Goal: Transaction & Acquisition: Purchase product/service

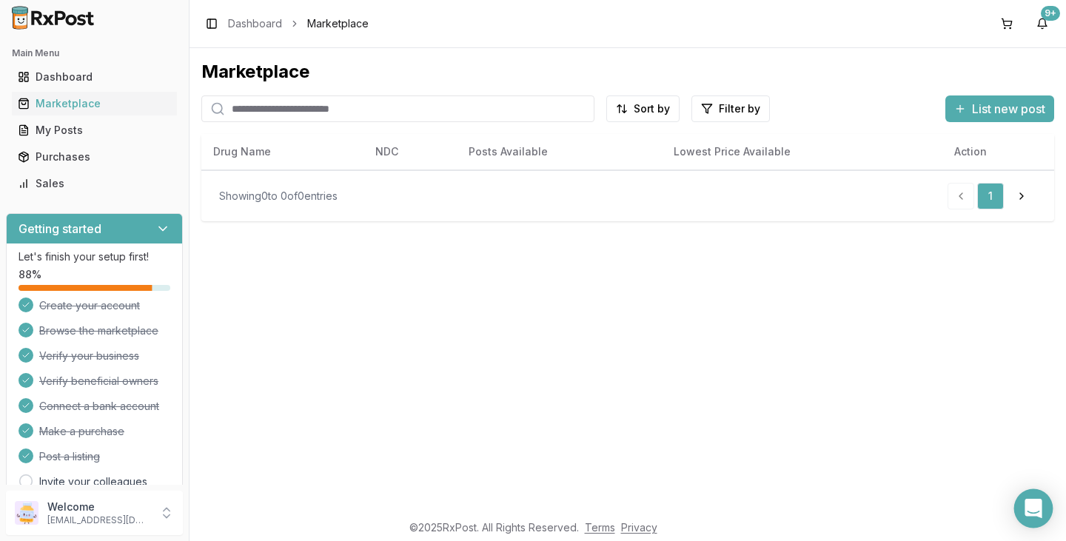
click at [1023, 506] on div "Open Intercom Messenger" at bounding box center [1033, 508] width 39 height 39
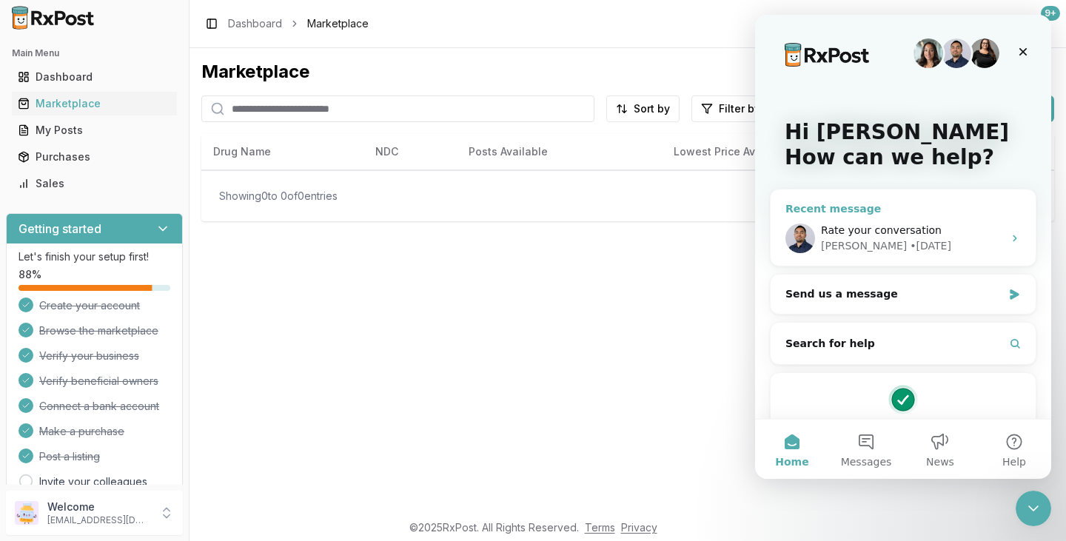
click at [883, 233] on span "Rate your conversation" at bounding box center [881, 230] width 121 height 12
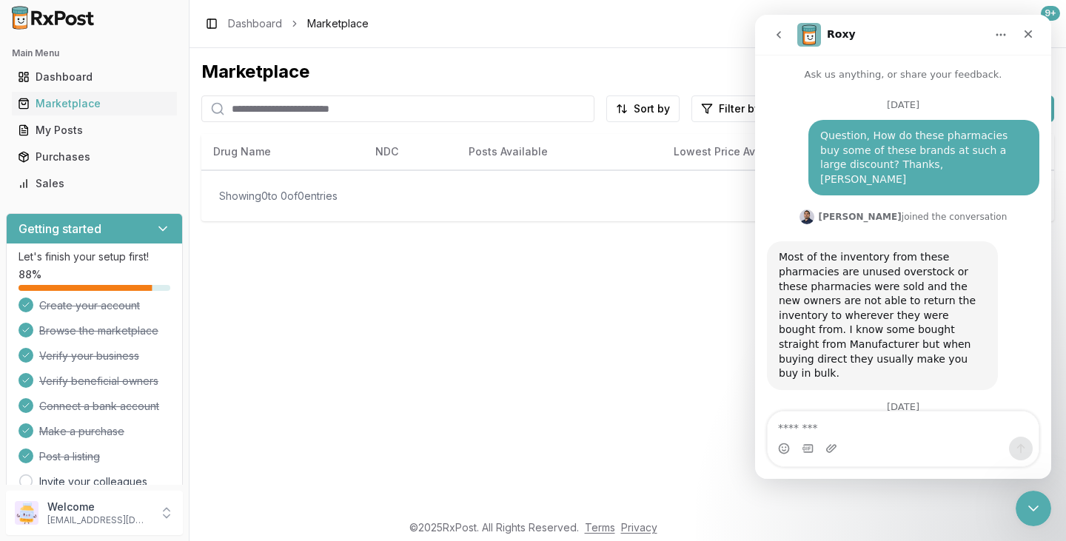
scroll to position [104, 0]
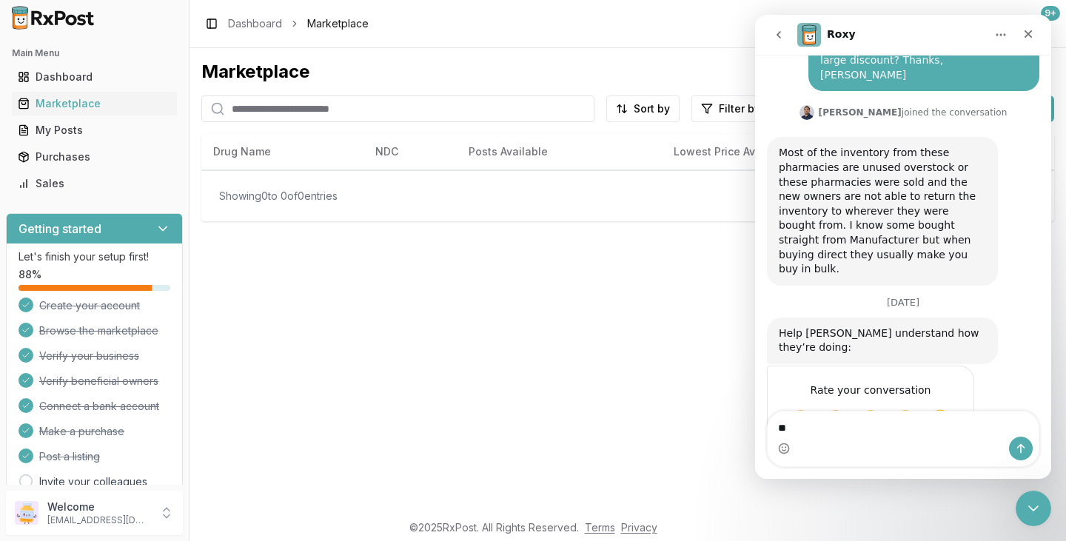
type textarea "*"
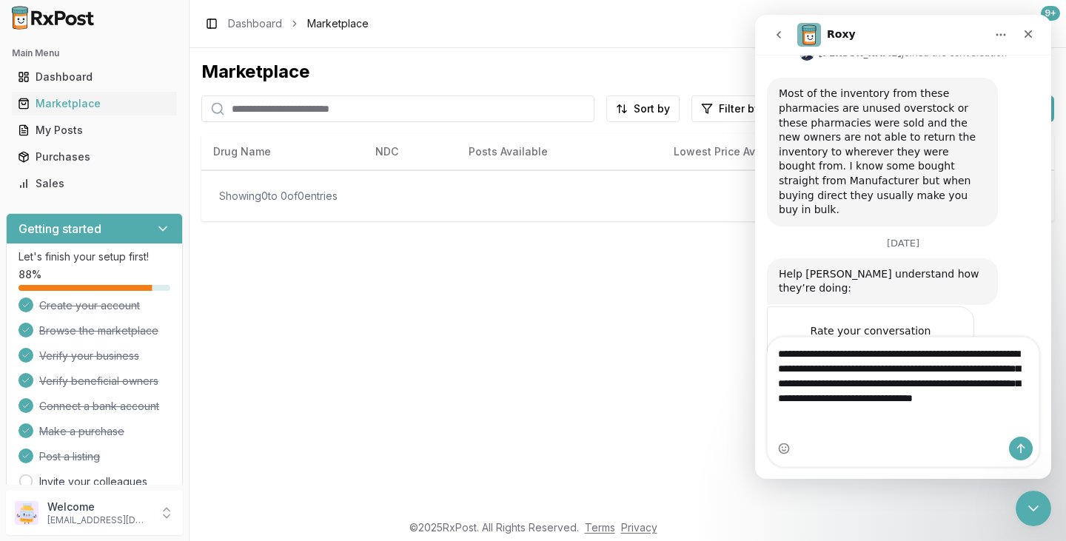
scroll to position [178, 0]
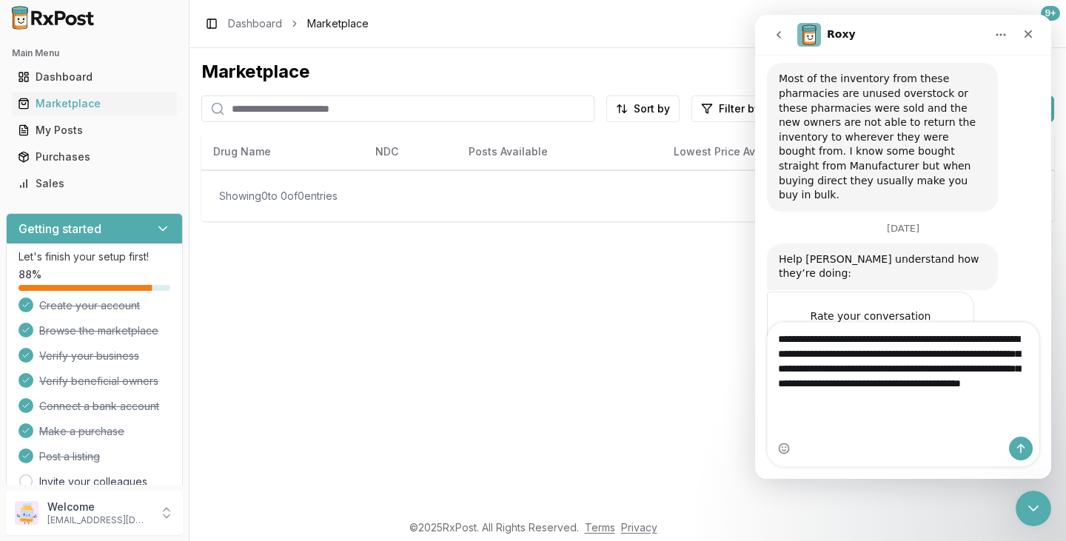
type textarea "**********"
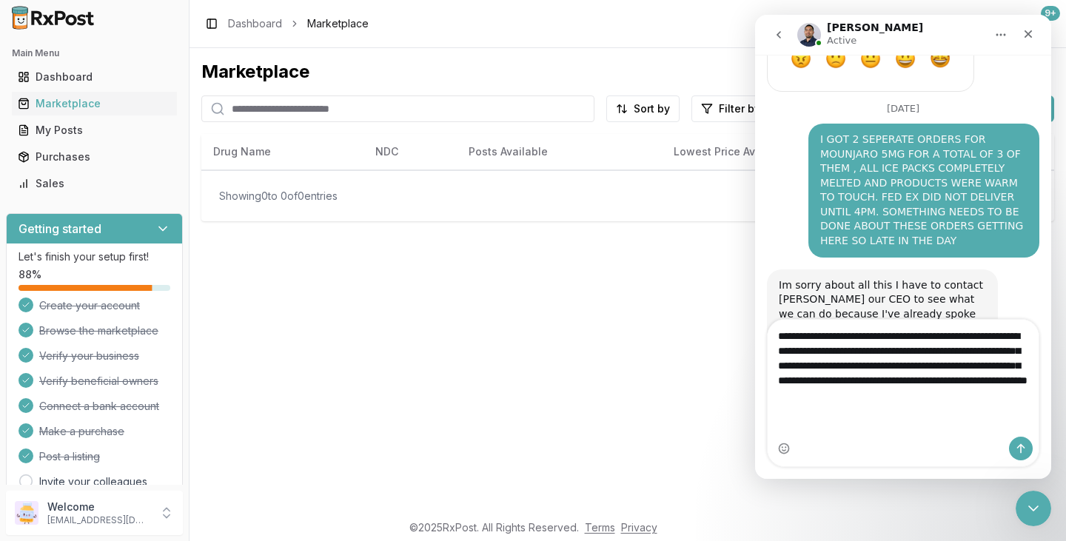
scroll to position [481, 0]
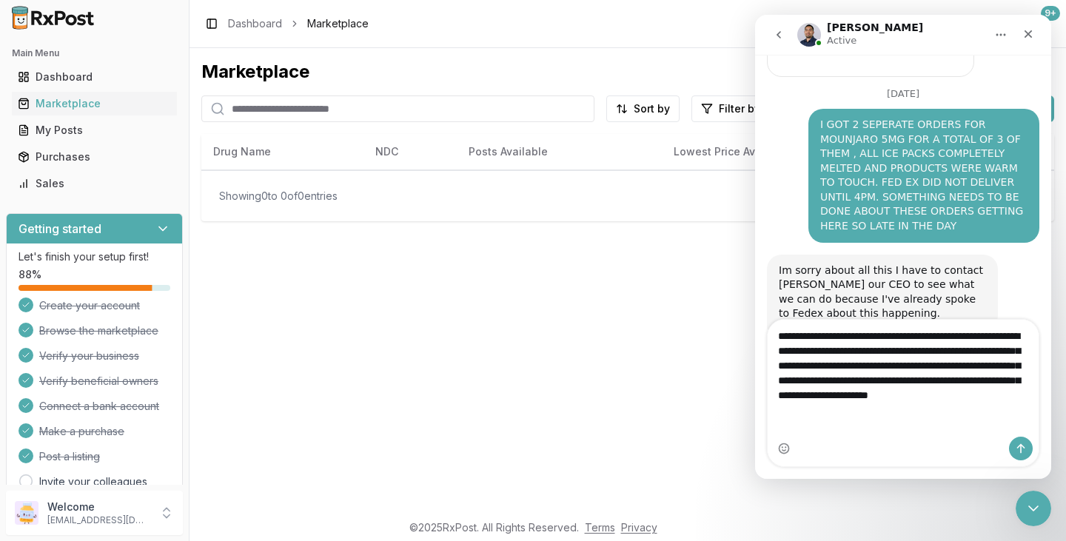
type textarea "**********"
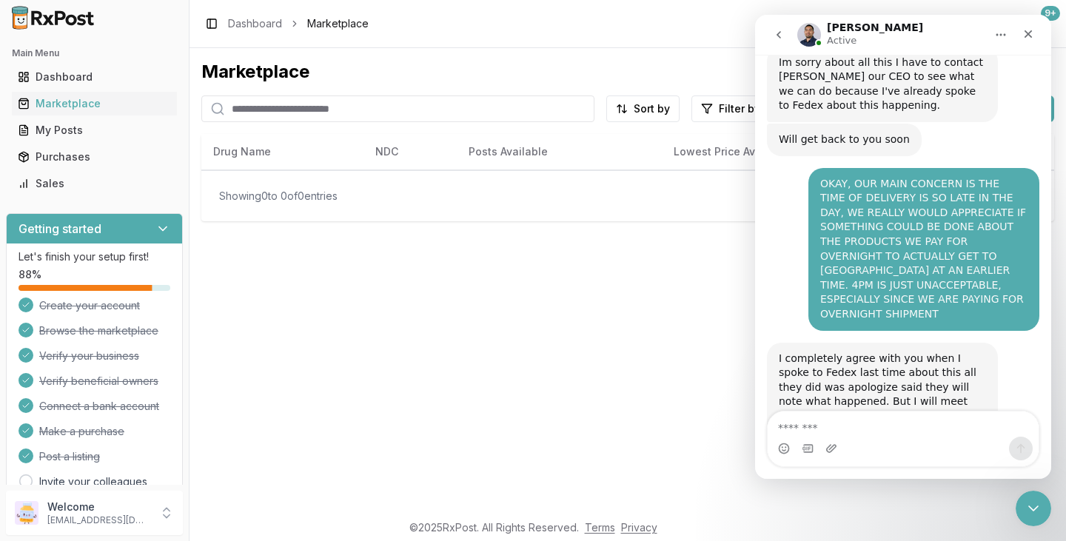
scroll to position [688, 0]
type textarea "**********"
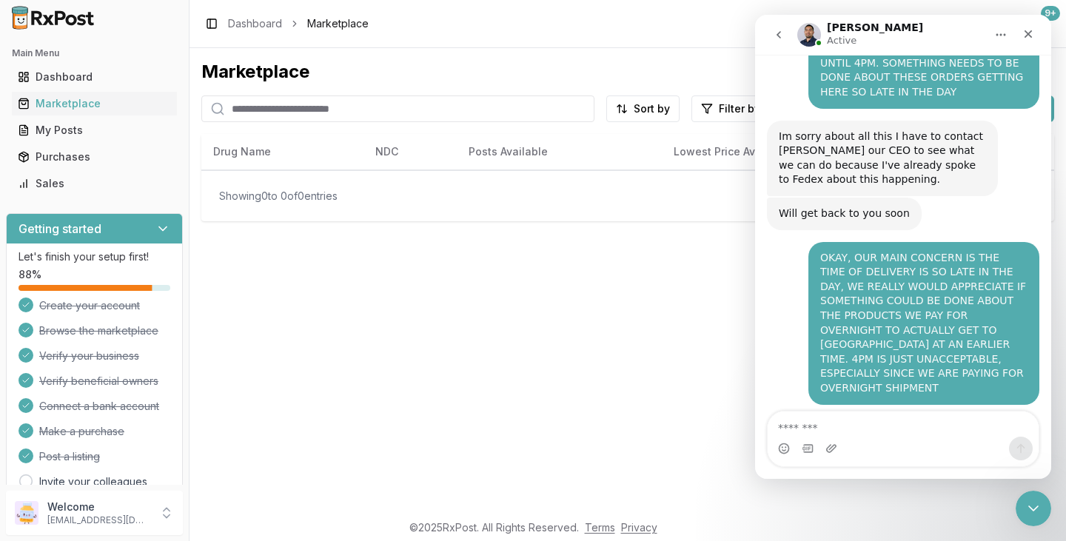
scroll to position [731, 0]
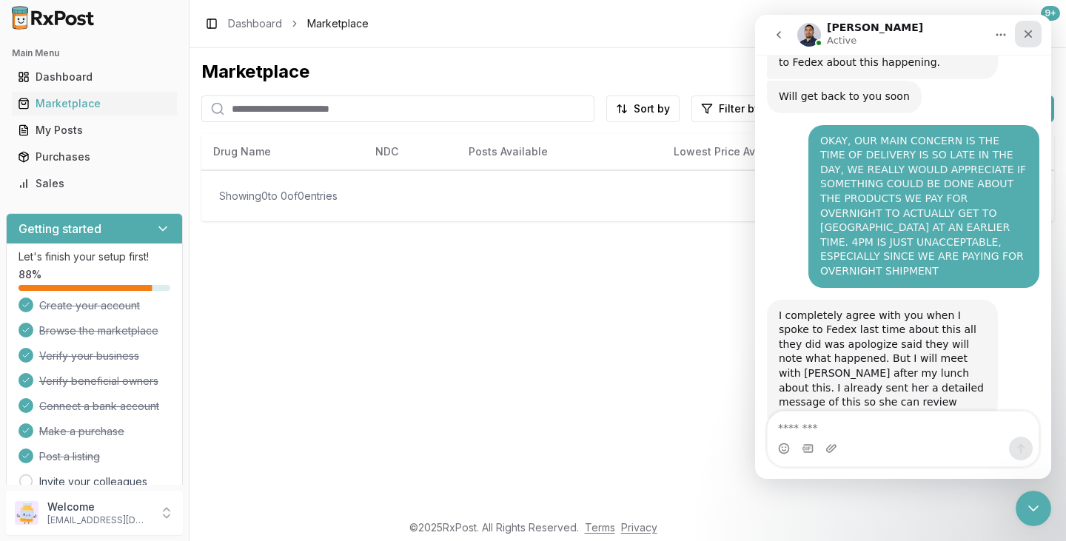
click at [1028, 40] on div "Close" at bounding box center [1028, 34] width 27 height 27
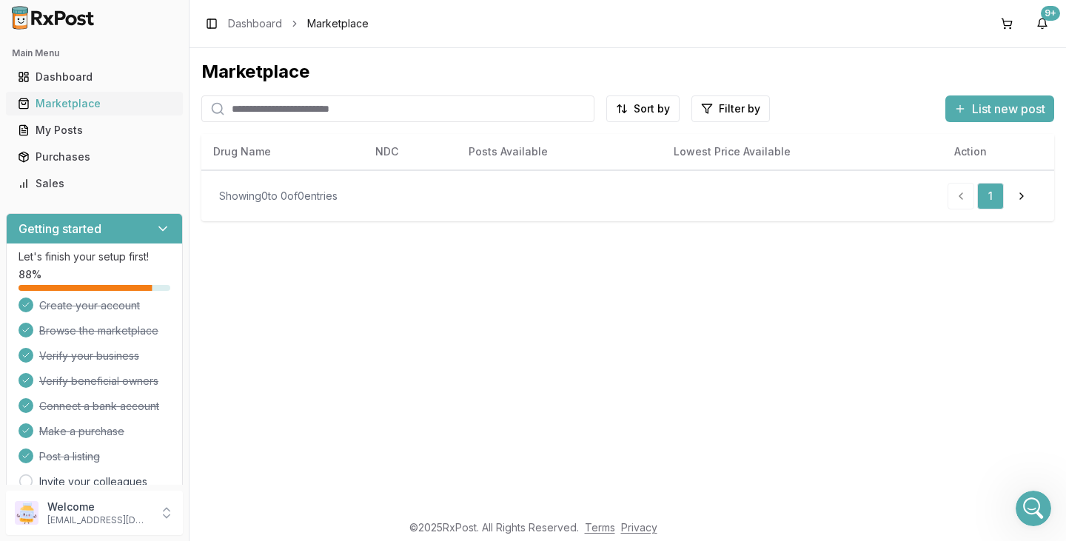
click at [82, 104] on div "Marketplace" at bounding box center [94, 103] width 153 height 15
click at [247, 105] on input "search" at bounding box center [397, 109] width 393 height 27
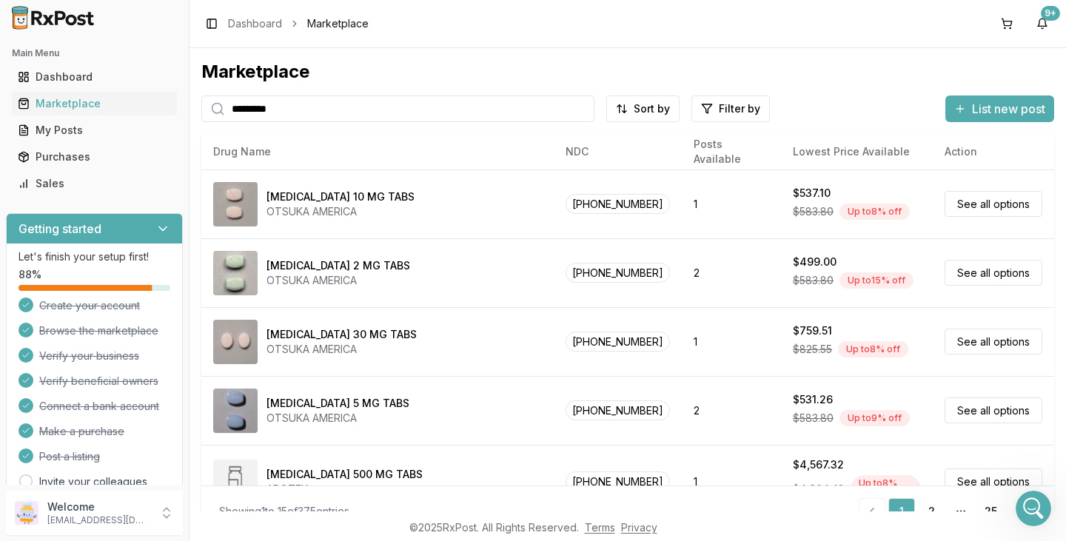
type input "*********"
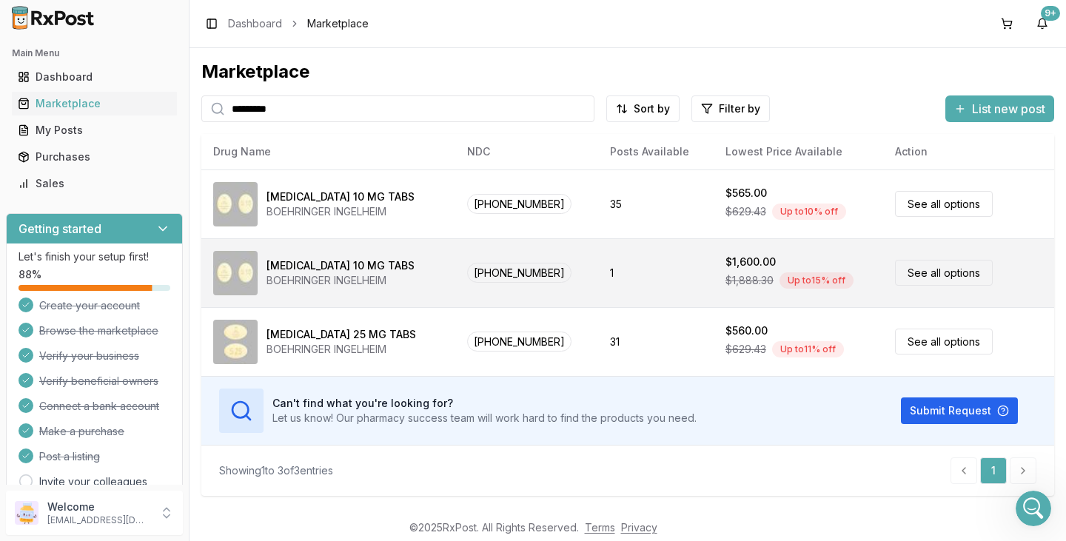
click at [284, 267] on div "[MEDICAL_DATA] 10 MG TABS" at bounding box center [341, 265] width 148 height 15
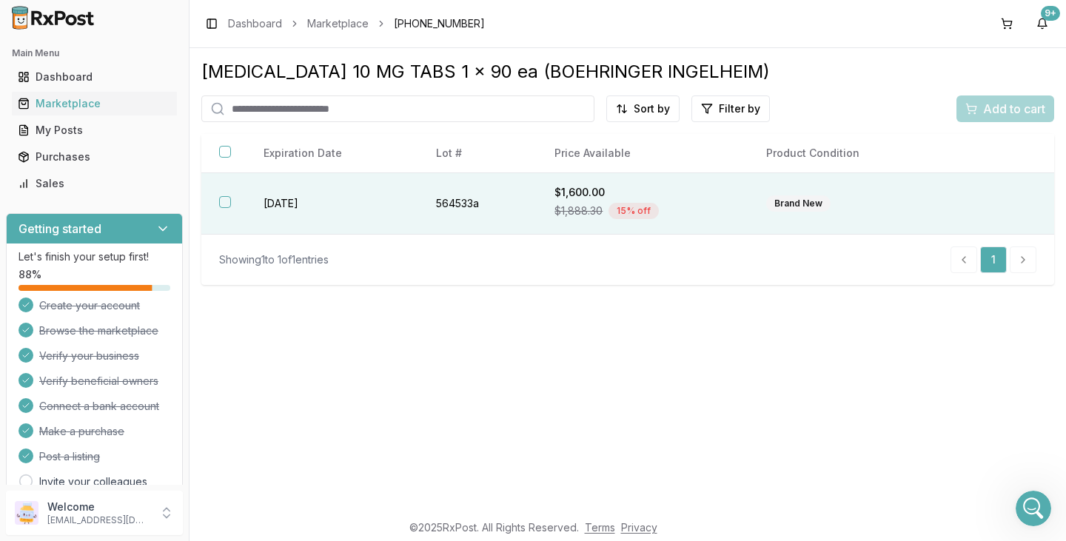
click at [227, 207] on button "button" at bounding box center [225, 202] width 12 height 12
click at [1020, 109] on span "Add to cart" at bounding box center [1014, 109] width 62 height 18
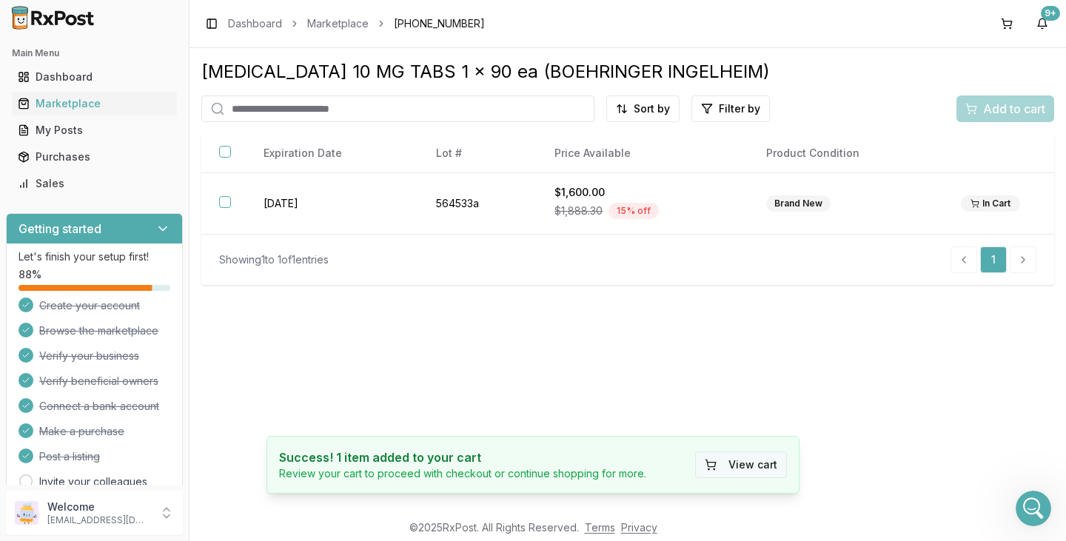
click at [740, 461] on button "View cart" at bounding box center [741, 465] width 92 height 27
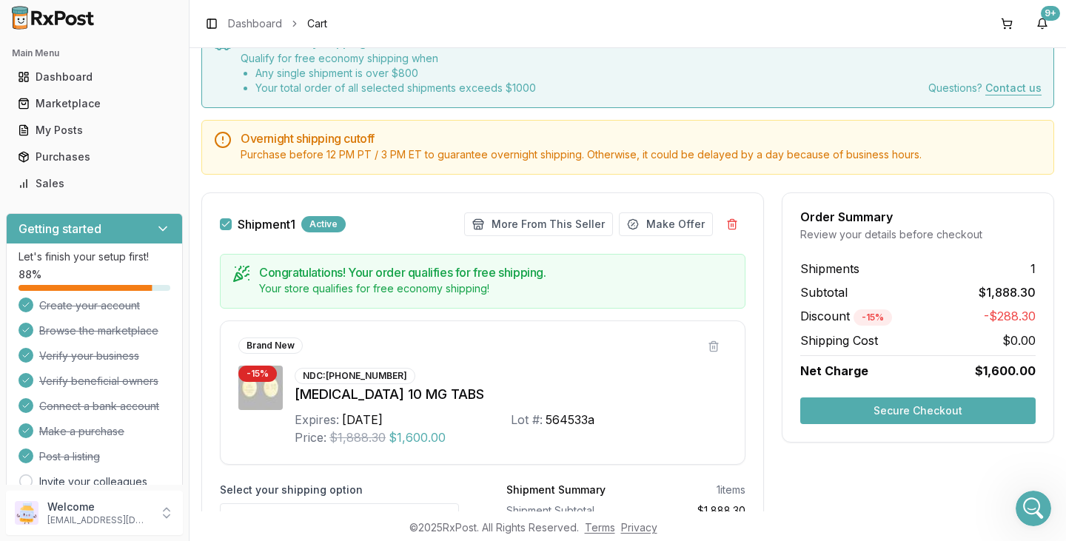
scroll to position [148, 0]
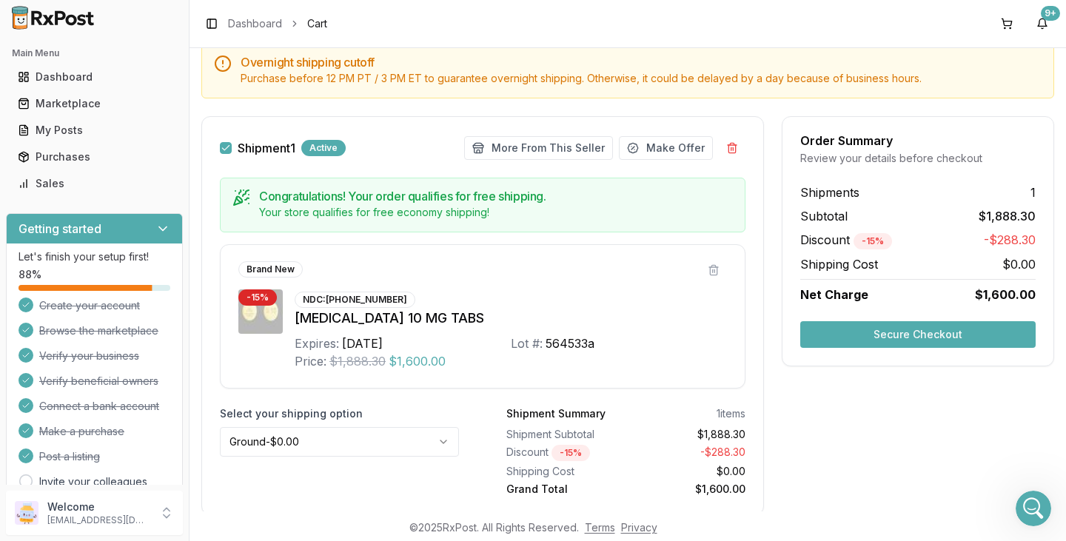
click at [889, 335] on button "Secure Checkout" at bounding box center [917, 334] width 235 height 27
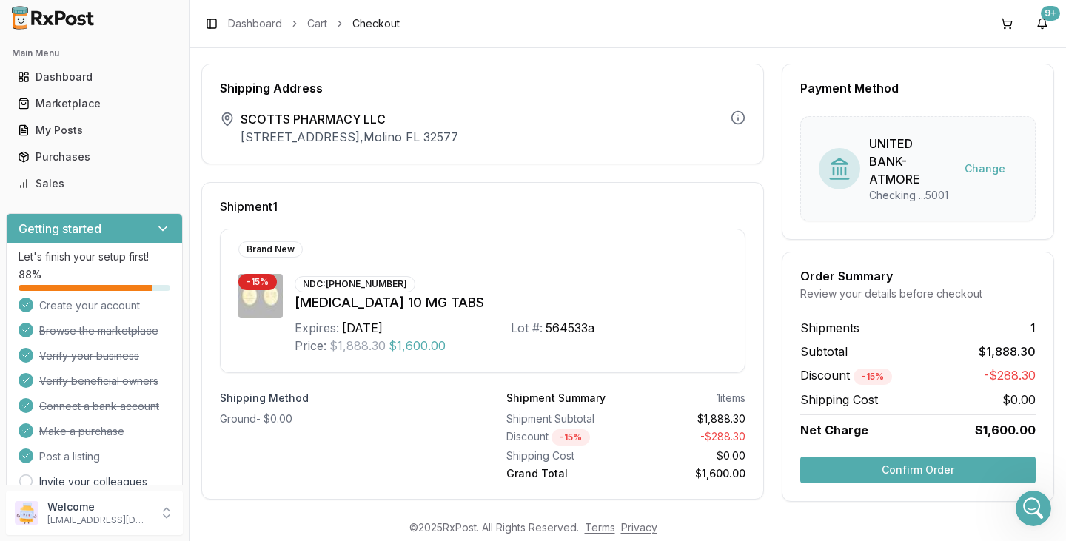
scroll to position [46, 0]
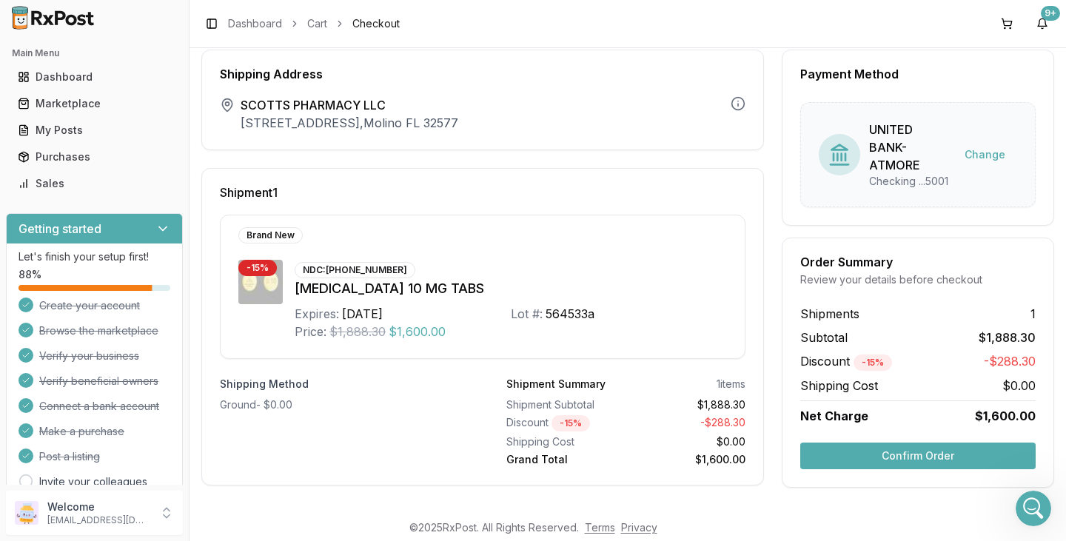
click at [942, 463] on button "Confirm Order" at bounding box center [917, 456] width 235 height 27
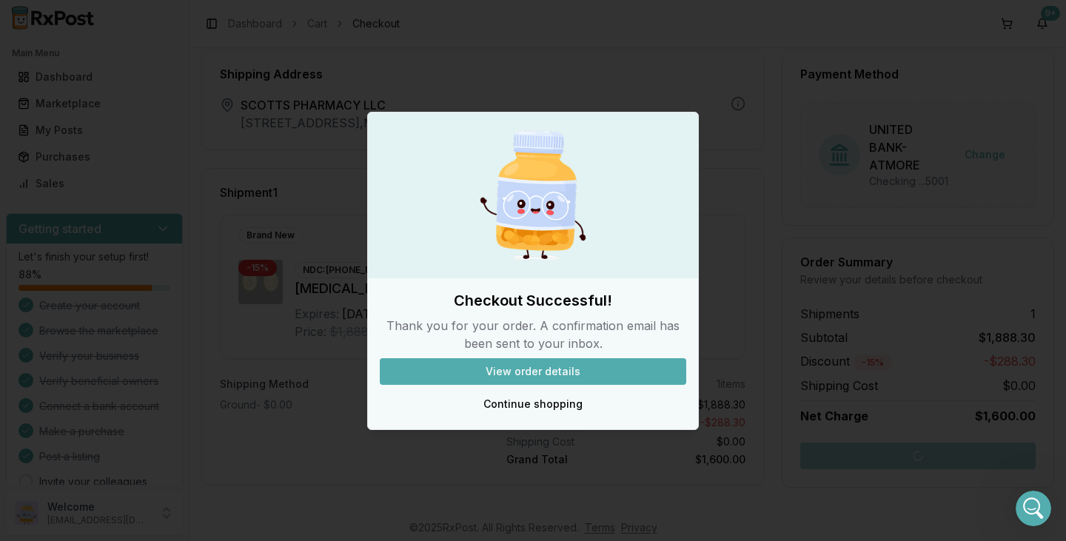
click at [514, 373] on button "View order details" at bounding box center [533, 371] width 307 height 27
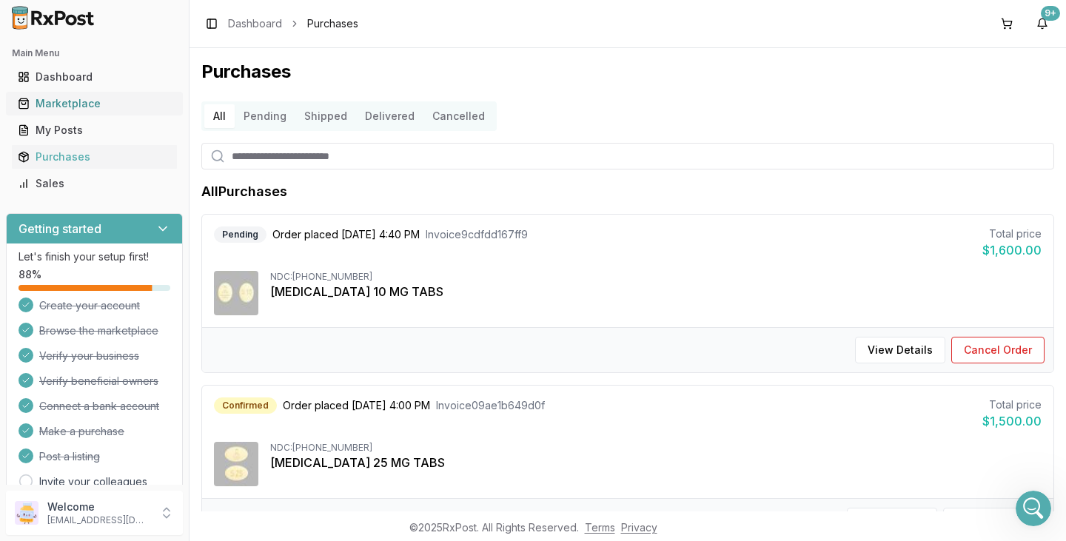
click at [99, 107] on div "Marketplace" at bounding box center [94, 103] width 153 height 15
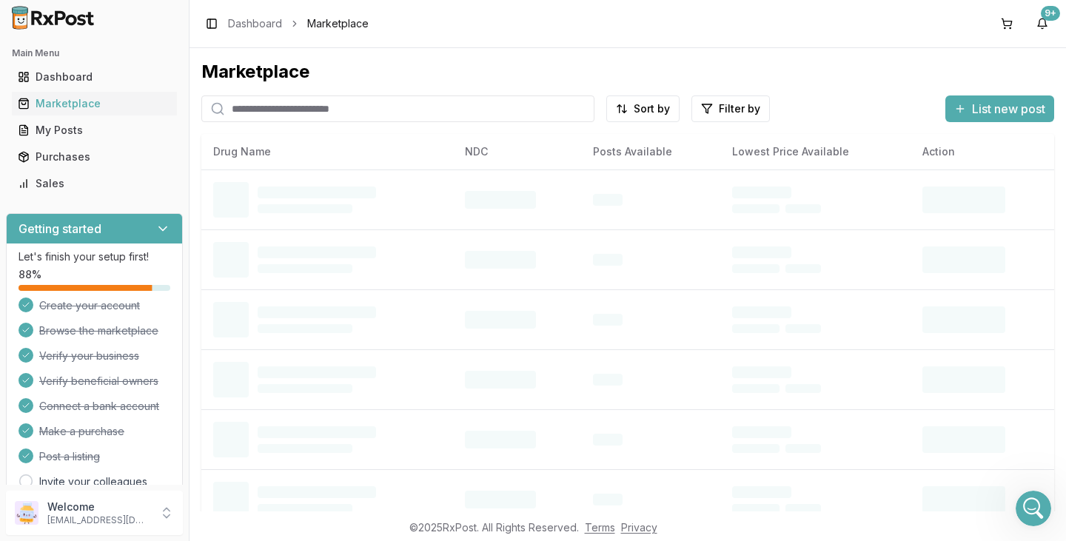
click at [278, 108] on input "search" at bounding box center [397, 109] width 393 height 27
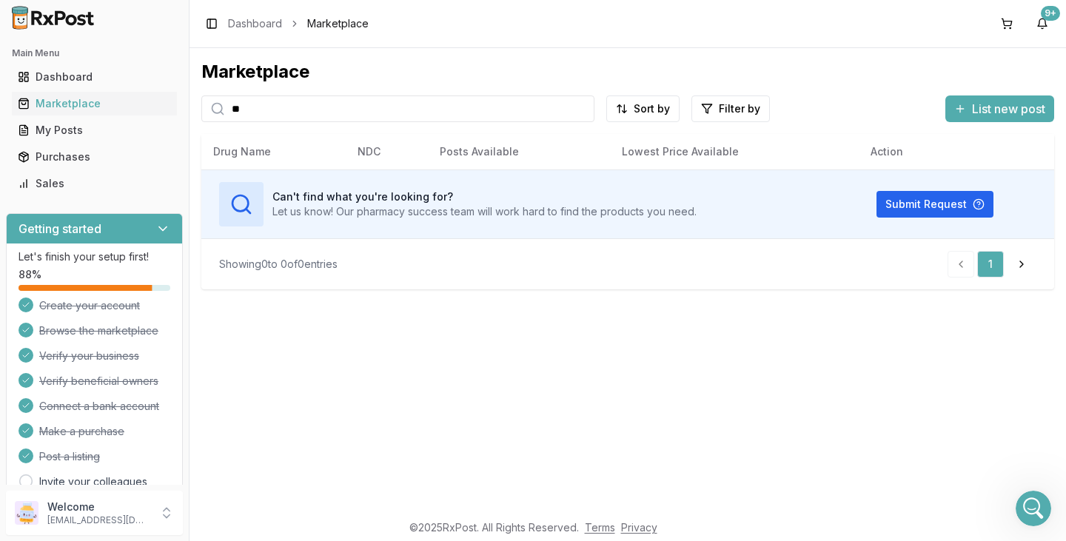
type input "*"
